Goal: Information Seeking & Learning: Learn about a topic

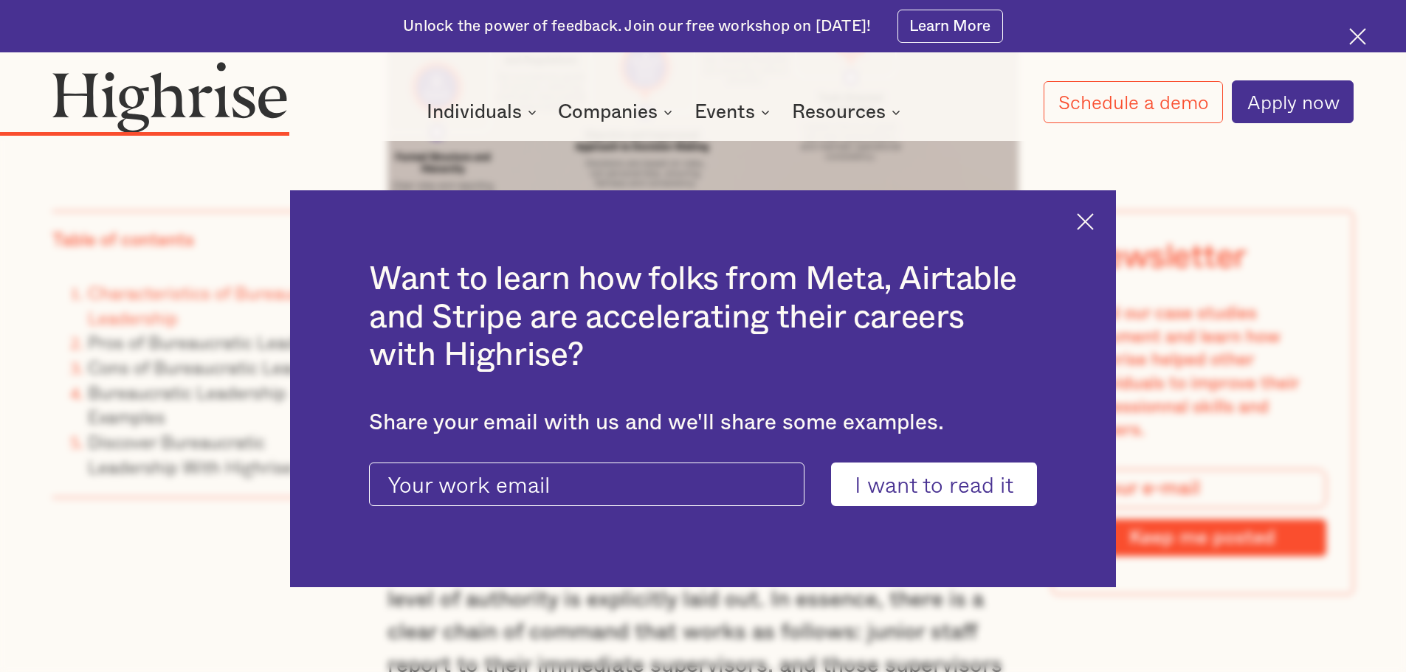
scroll to position [4133, 0]
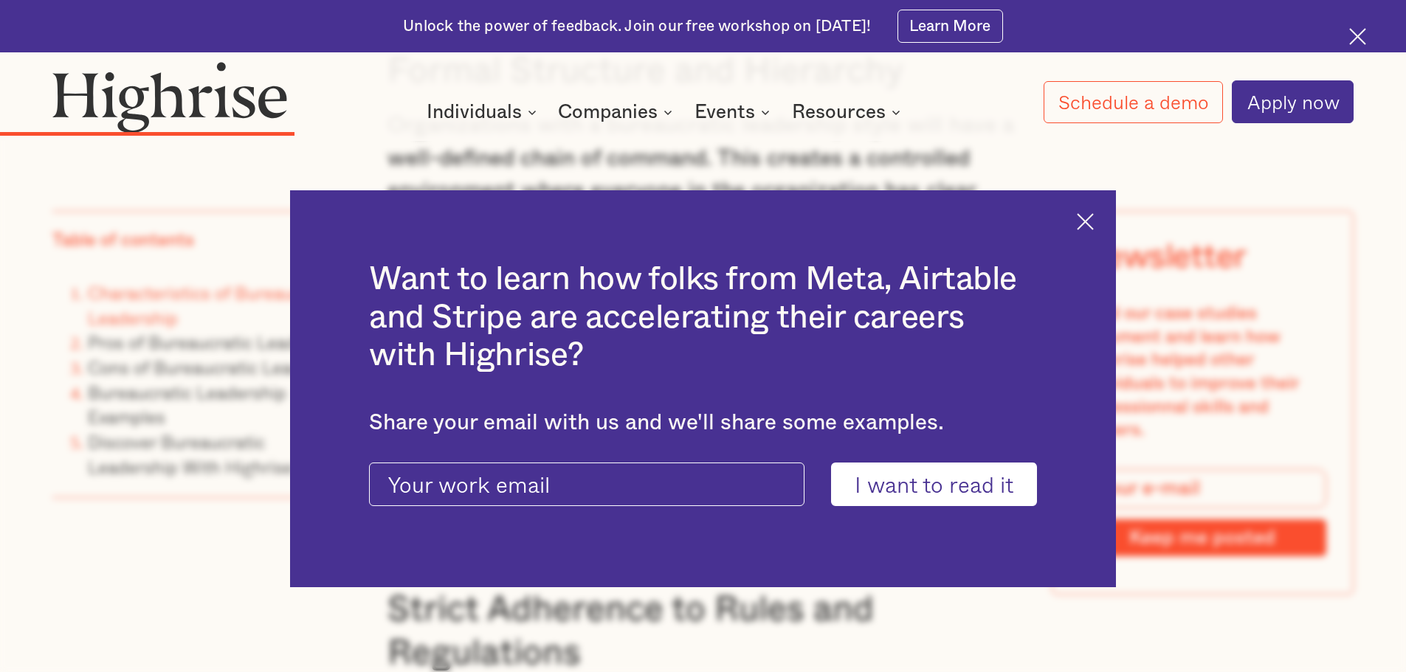
click at [1094, 215] on img at bounding box center [1085, 221] width 17 height 17
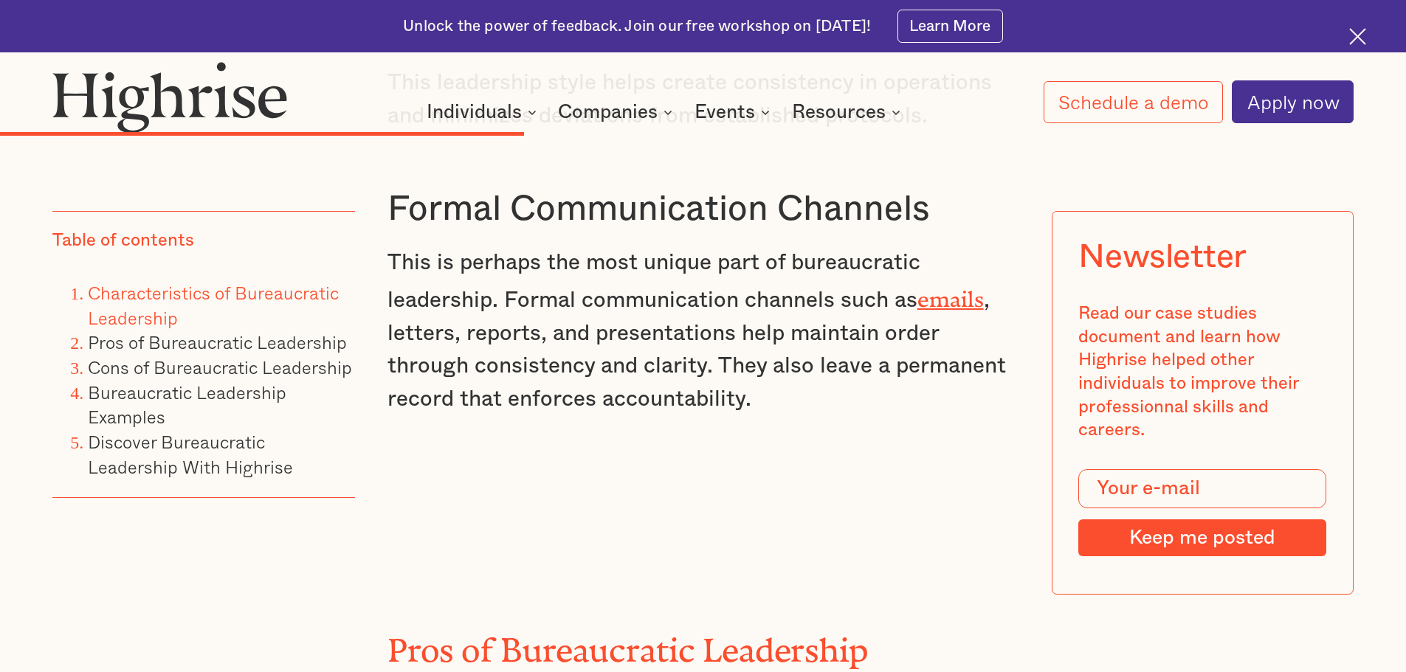
scroll to position [6494, 0]
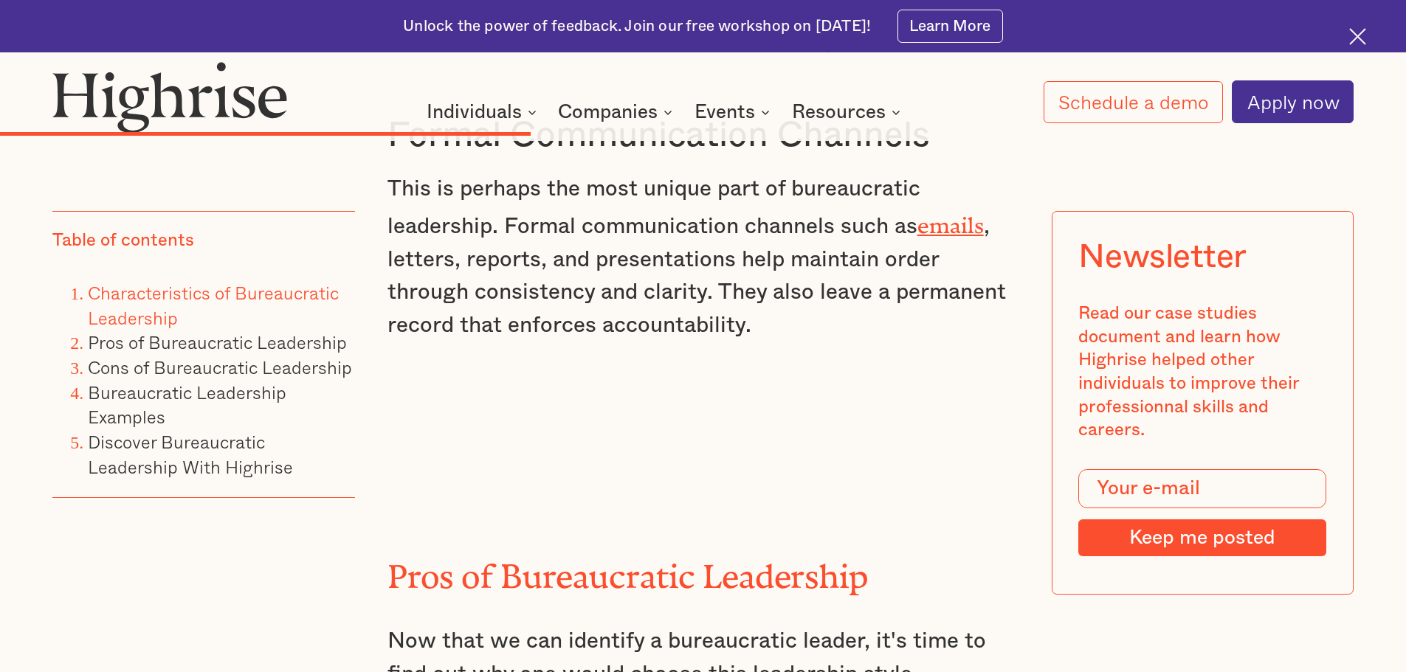
click at [581, 308] on p "This is perhaps the most unique part of bureaucratic leadership. Formal communi…" at bounding box center [703, 257] width 632 height 169
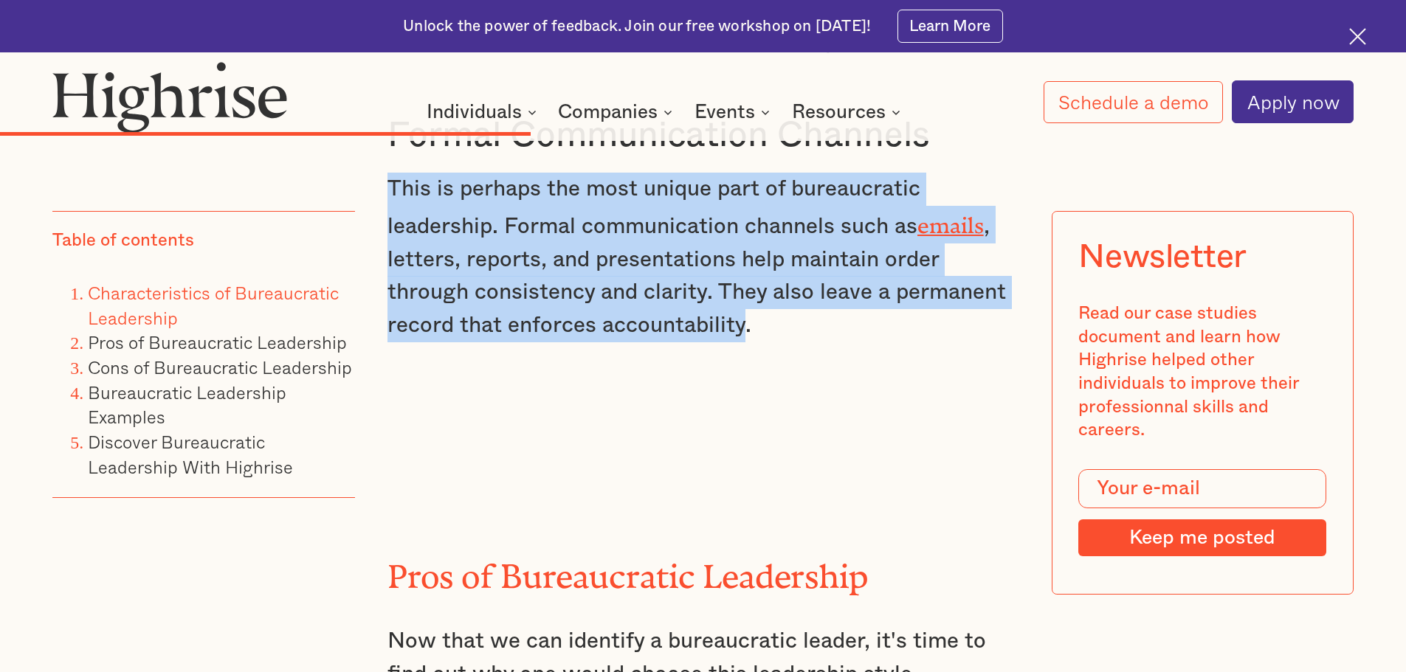
drag, startPoint x: 743, startPoint y: 358, endPoint x: 387, endPoint y: 224, distance: 380.7
click at [387, 224] on p "This is perhaps the most unique part of bureaucratic leadership. Formal communi…" at bounding box center [703, 257] width 632 height 169
copy p "This is perhaps the most unique part of bureaucratic leadership. Formal communi…"
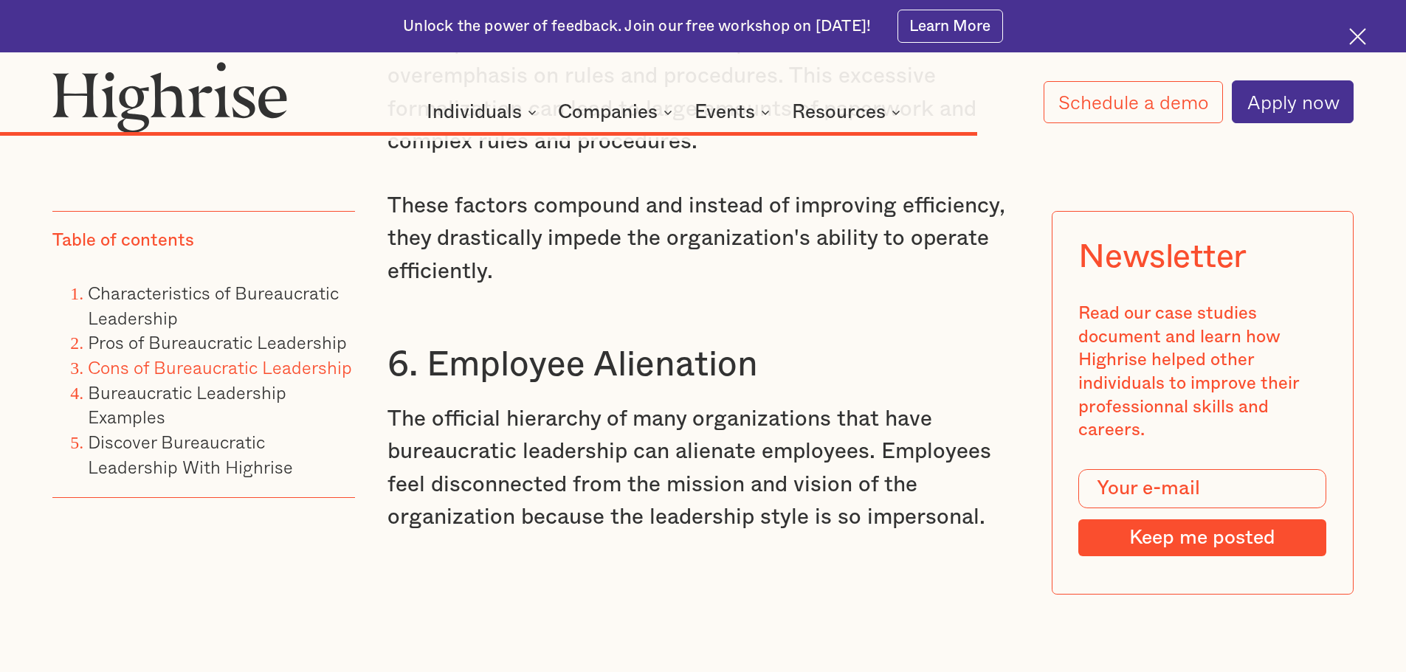
scroll to position [11159, 0]
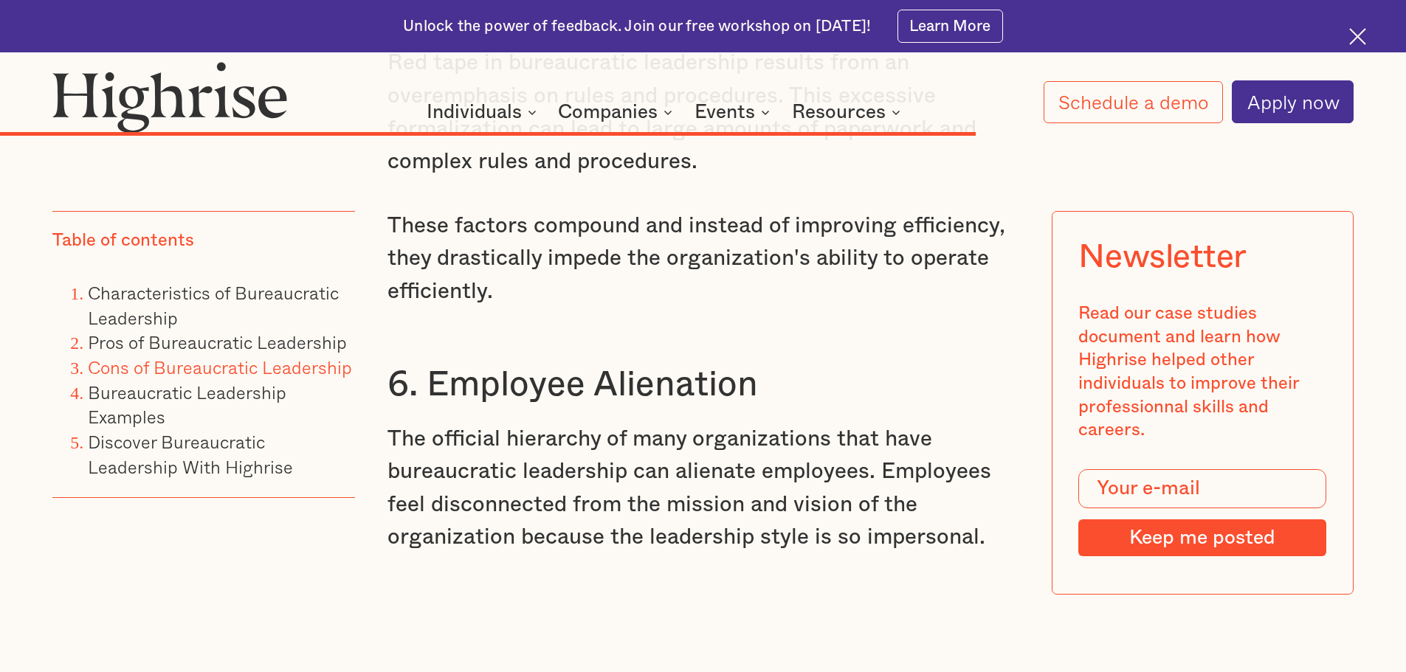
click at [879, 551] on p "The official hierarchy of many organizations that have bureaucratic leadership …" at bounding box center [703, 489] width 632 height 132
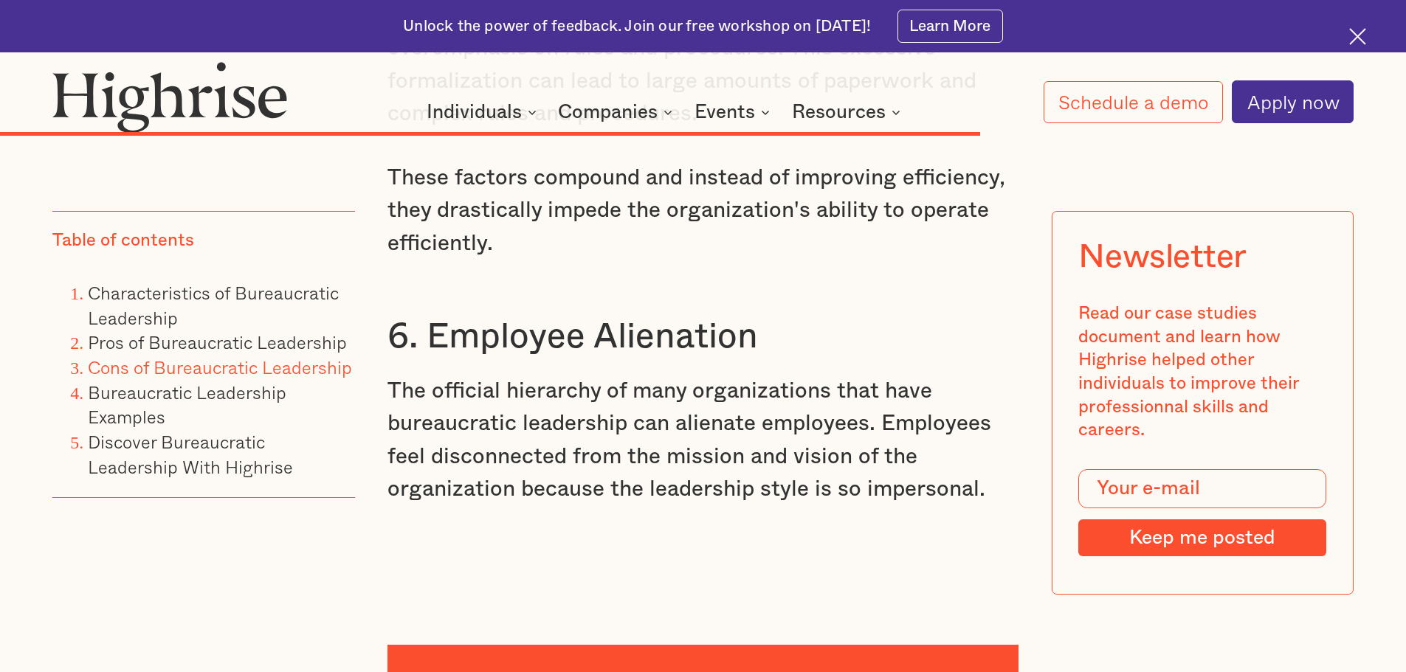
scroll to position [11233, 0]
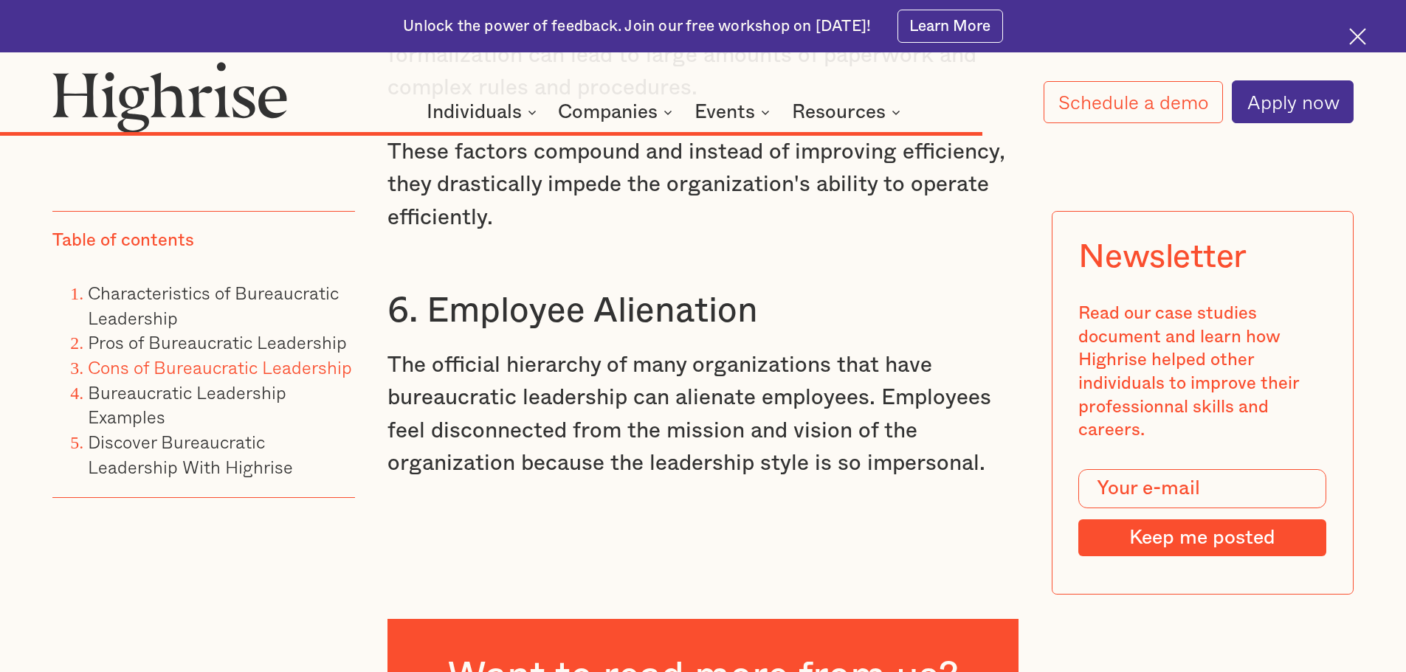
drag, startPoint x: 877, startPoint y: 454, endPoint x: 993, endPoint y: 522, distance: 134.3
click at [993, 481] on p "The official hierarchy of many organizations that have bureaucratic leadership …" at bounding box center [703, 415] width 632 height 132
copy p "Employees feel disconnected from the mission and vision of the organization bec…"
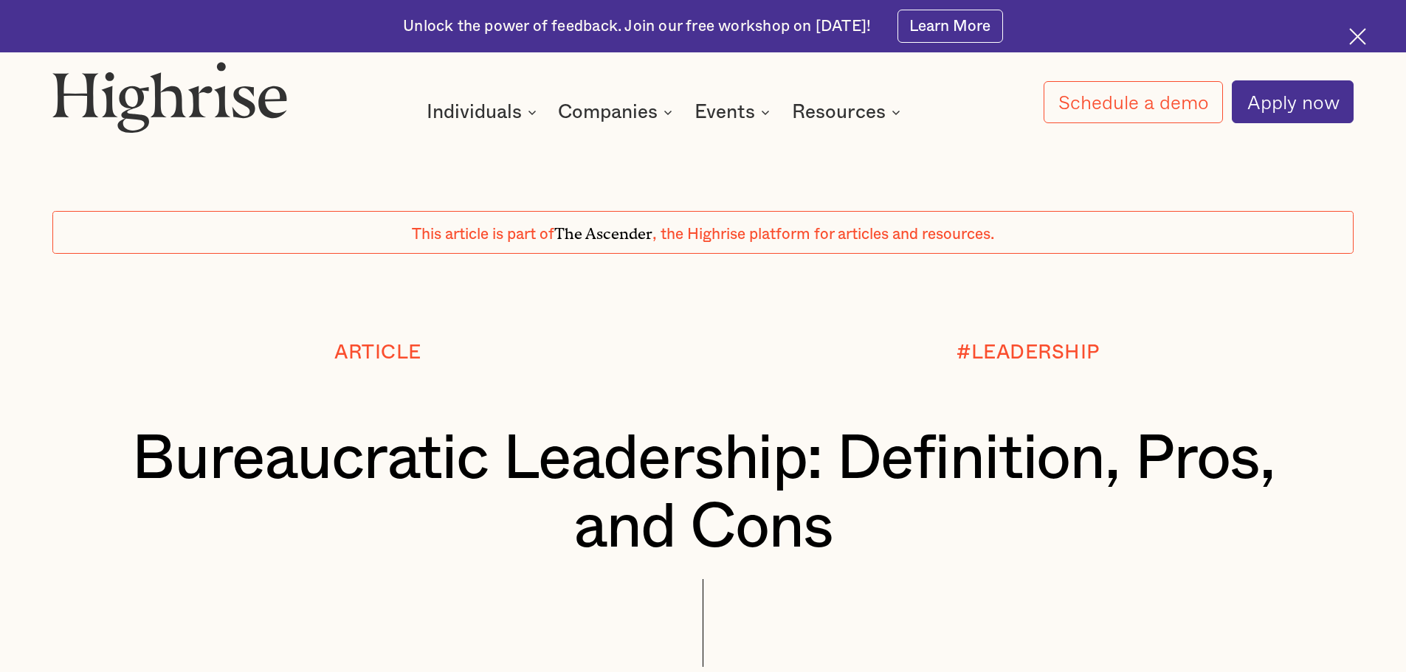
scroll to position [175, 0]
